Goal: Task Accomplishment & Management: Manage account settings

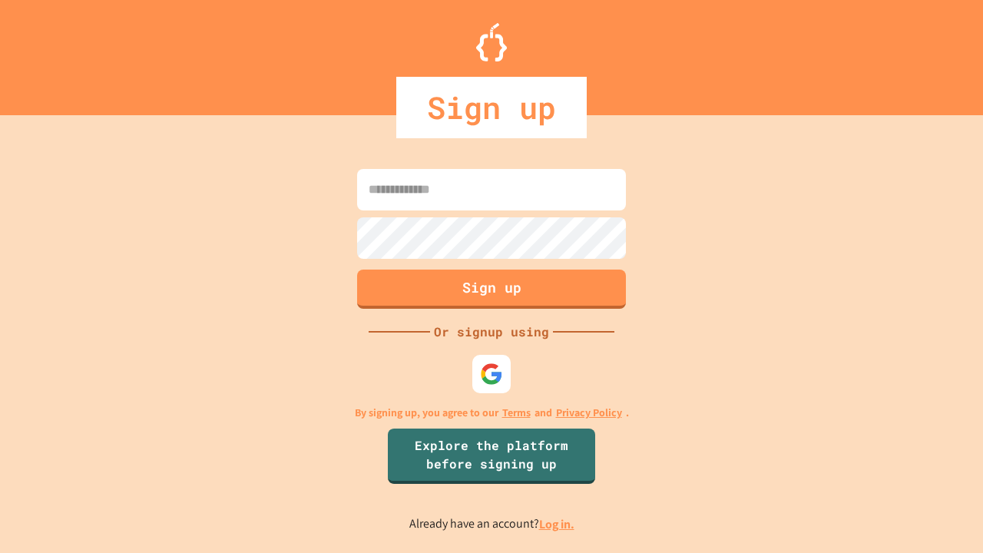
click at [557, 524] on link "Log in." at bounding box center [556, 524] width 35 height 16
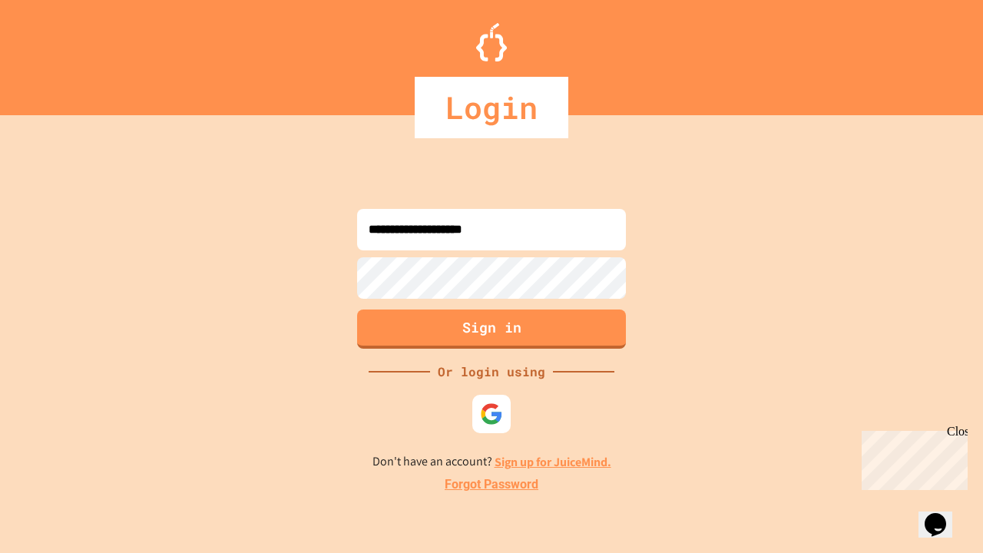
type input "**********"
